Goal: Information Seeking & Learning: Learn about a topic

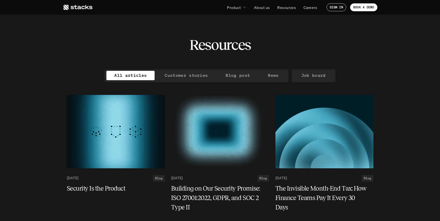
scroll to position [65, 0]
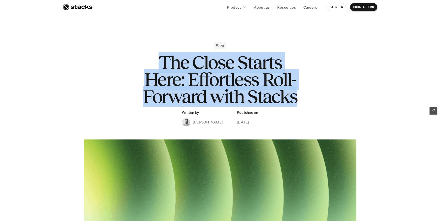
drag, startPoint x: 218, startPoint y: 60, endPoint x: 311, endPoint y: 99, distance: 101.6
click at [309, 101] on h1 "The Close Starts Here: Effortless Roll-Forward with Stacks" at bounding box center [219, 79] width 209 height 51
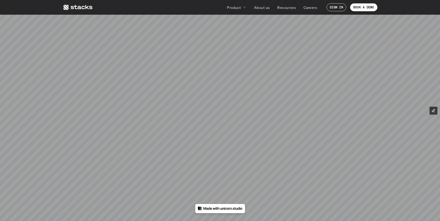
click at [78, 6] on use at bounding box center [77, 7] width 29 height 5
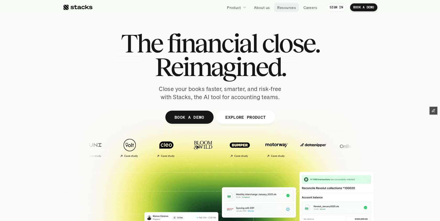
click at [293, 9] on p "Resources" at bounding box center [286, 7] width 19 height 5
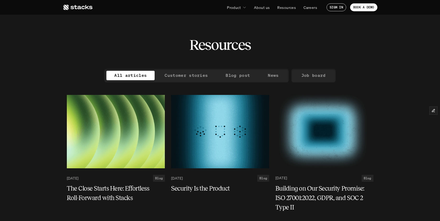
scroll to position [101, 0]
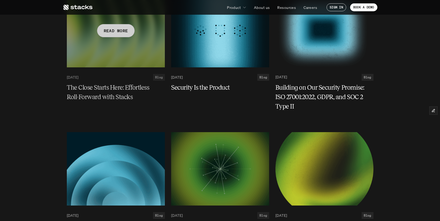
click at [99, 87] on h5 "The Close Starts Here: Effortless Roll-Forward with Stacks" at bounding box center [113, 92] width 92 height 19
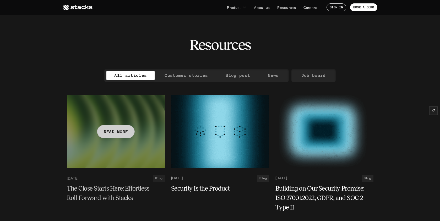
click at [93, 188] on h5 "The Close Starts Here: Effortless Roll-Forward with Stacks" at bounding box center [113, 193] width 92 height 19
